Goal: Check status: Check status

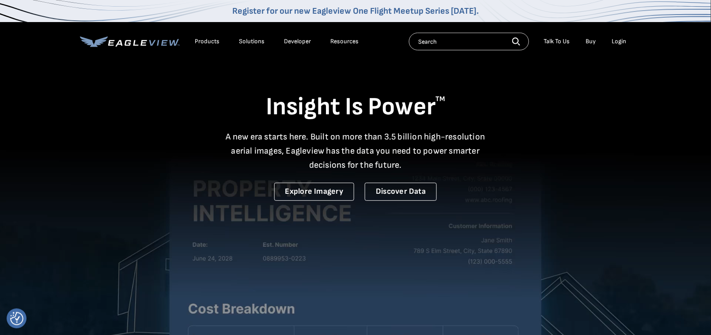
click at [623, 40] on div "Login" at bounding box center [619, 42] width 15 height 8
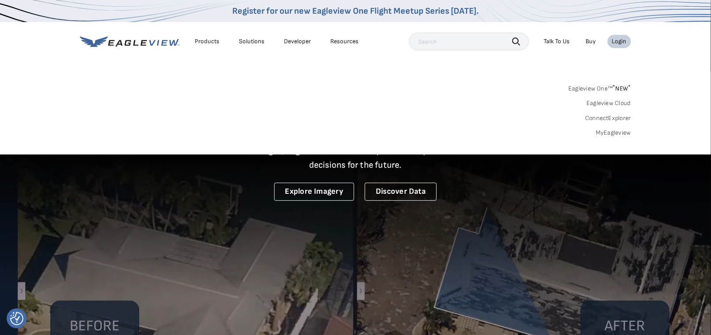
click at [621, 129] on link "MyEagleview" at bounding box center [613, 133] width 35 height 8
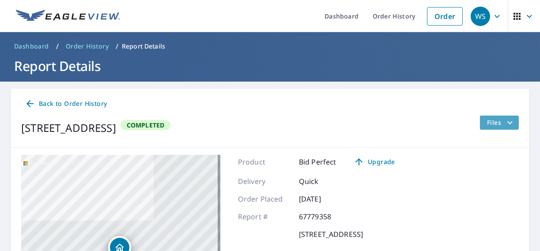
click at [505, 119] on icon "filesDropdownBtn-67779358" at bounding box center [510, 122] width 11 height 11
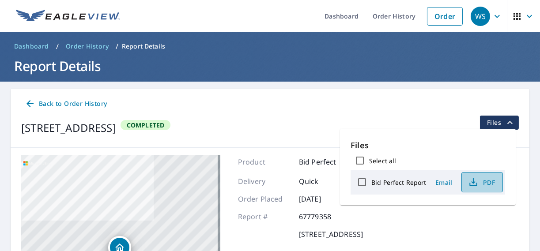
click at [486, 179] on span "PDF" at bounding box center [481, 182] width 28 height 11
